Goal: Use online tool/utility

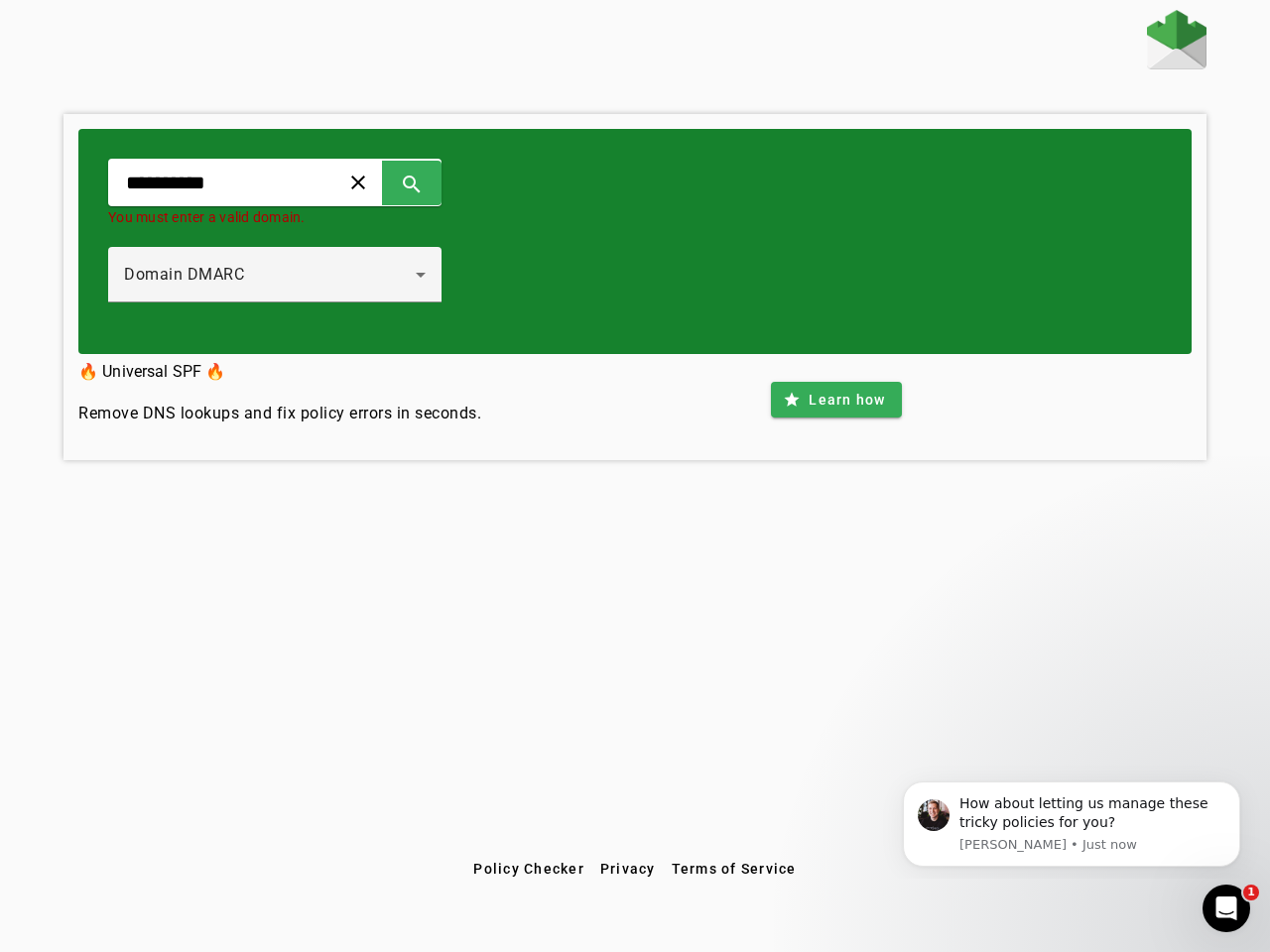
click at [382, 183] on span at bounding box center [358, 183] width 48 height 48
click at [436, 183] on span at bounding box center [412, 183] width 48 height 48
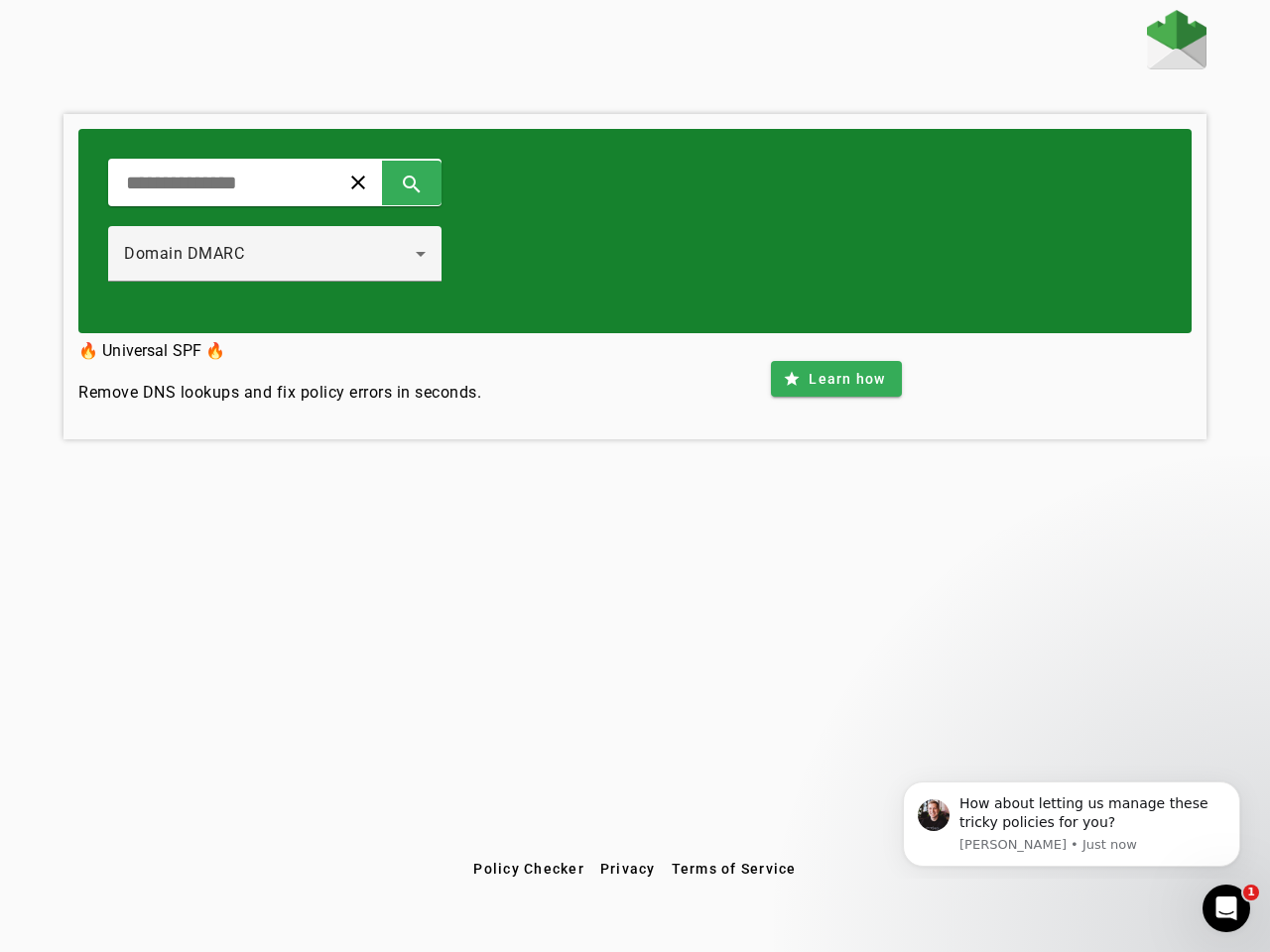
click at [296, 275] on div "Domain DMARC" at bounding box center [275, 254] width 302 height 56
